Goal: Navigation & Orientation: Find specific page/section

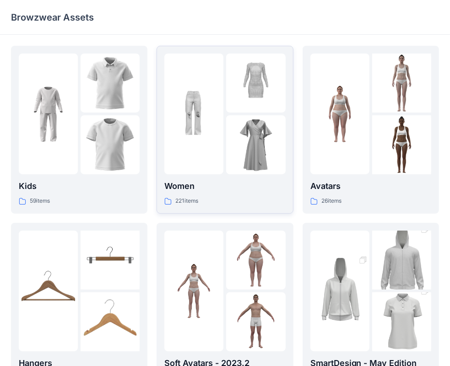
click at [219, 116] on img at bounding box center [193, 114] width 59 height 59
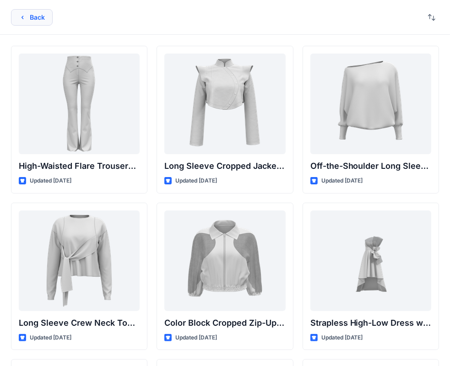
click at [29, 19] on button "Back" at bounding box center [32, 17] width 42 height 16
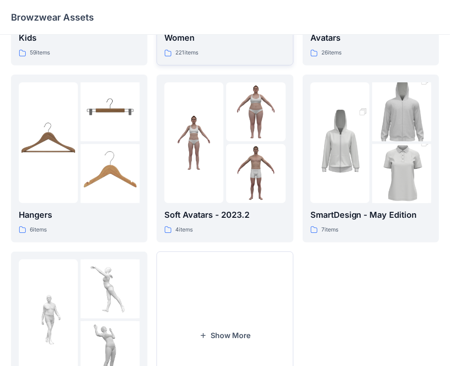
scroll to position [135, 0]
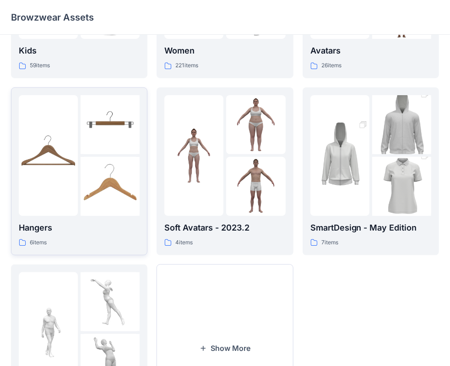
click at [96, 171] on img at bounding box center [110, 186] width 59 height 59
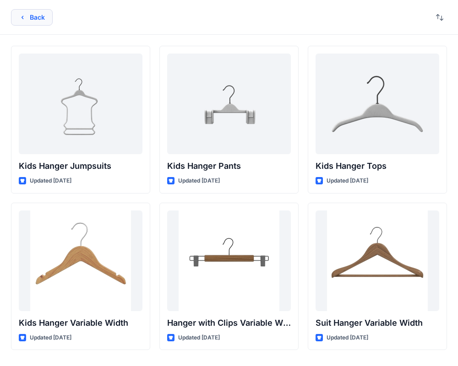
click at [36, 14] on button "Back" at bounding box center [32, 17] width 42 height 16
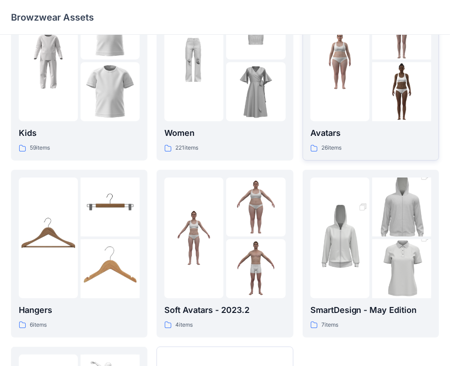
scroll to position [53, 0]
click at [344, 228] on img at bounding box center [339, 238] width 59 height 89
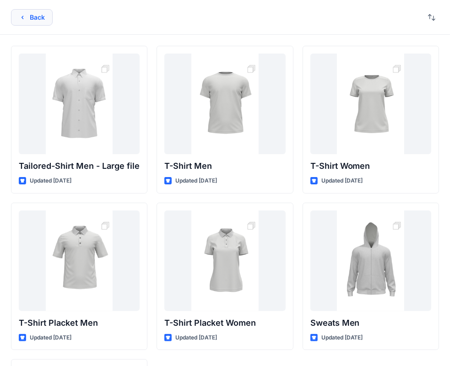
click at [30, 14] on button "Back" at bounding box center [32, 17] width 42 height 16
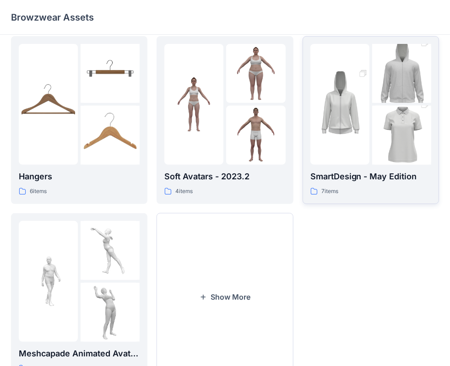
scroll to position [227, 0]
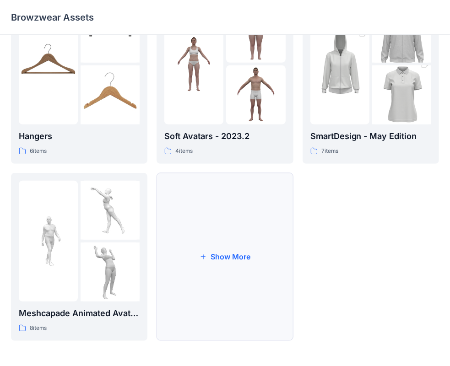
click at [215, 251] on button "Show More" at bounding box center [224, 257] width 136 height 168
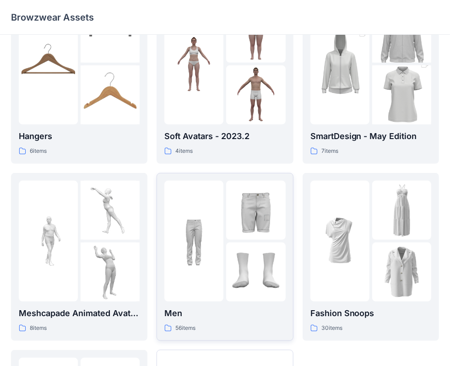
scroll to position [404, 0]
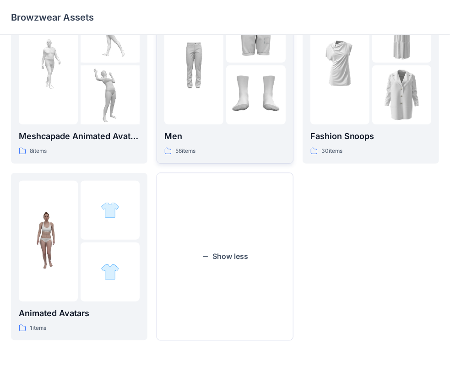
click at [221, 108] on div at bounding box center [193, 64] width 59 height 121
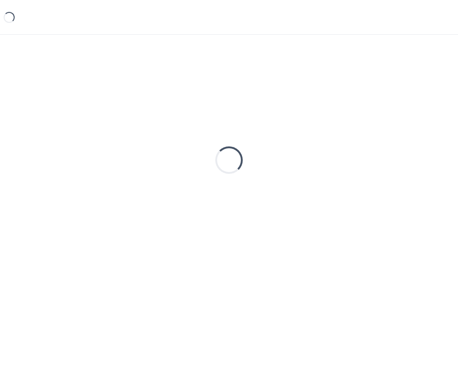
click at [221, 108] on div "Loading..." at bounding box center [229, 160] width 436 height 229
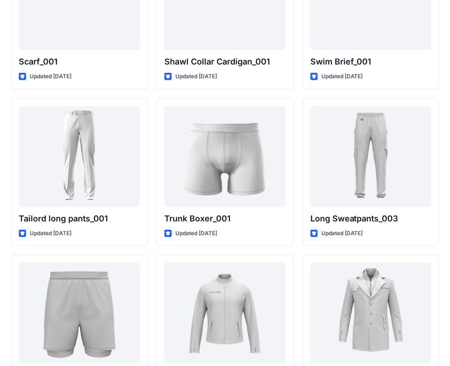
scroll to position [2219, 0]
